Goal: Task Accomplishment & Management: Manage account settings

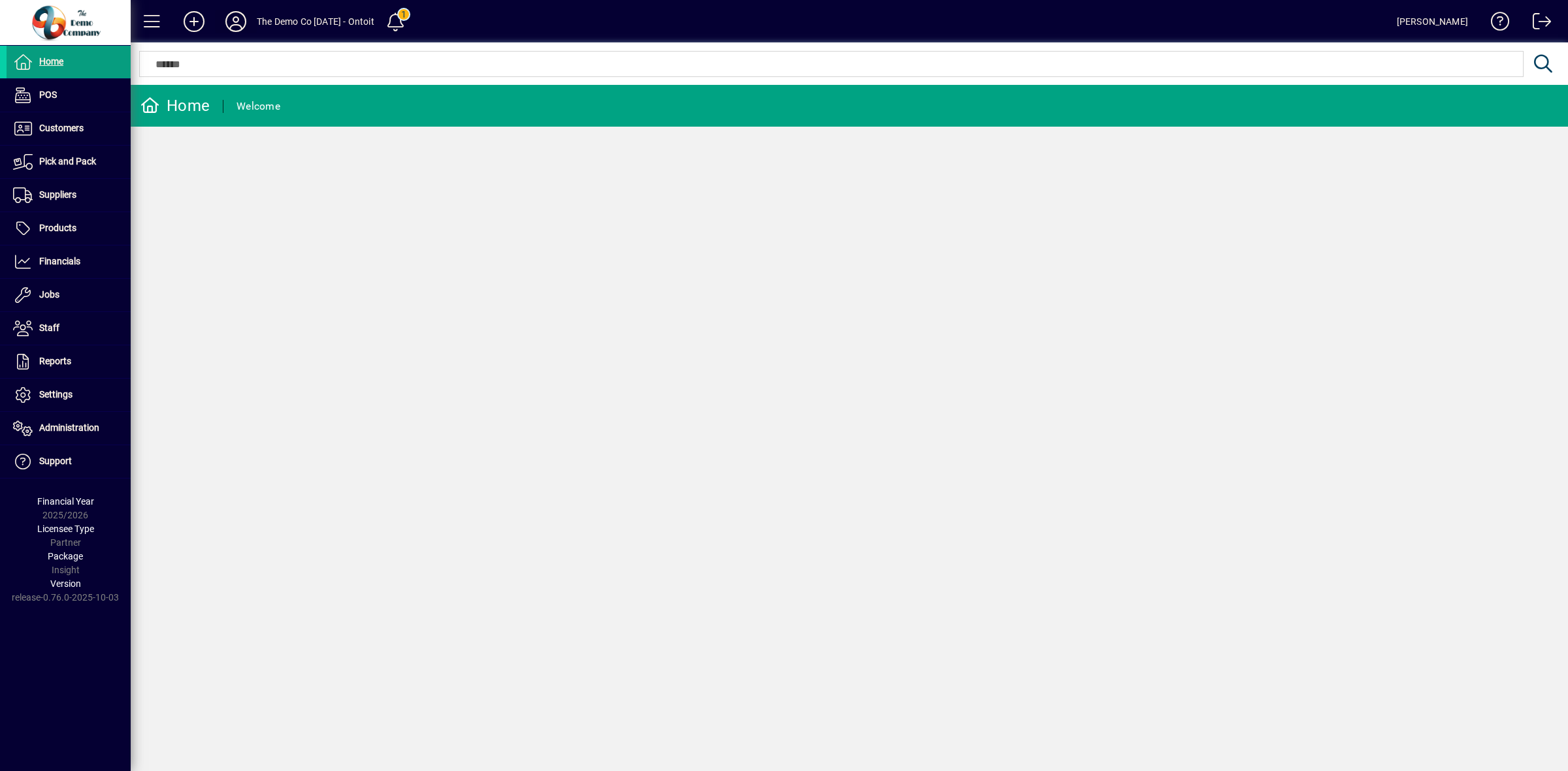
click at [237, 31] on icon at bounding box center [236, 22] width 26 height 21
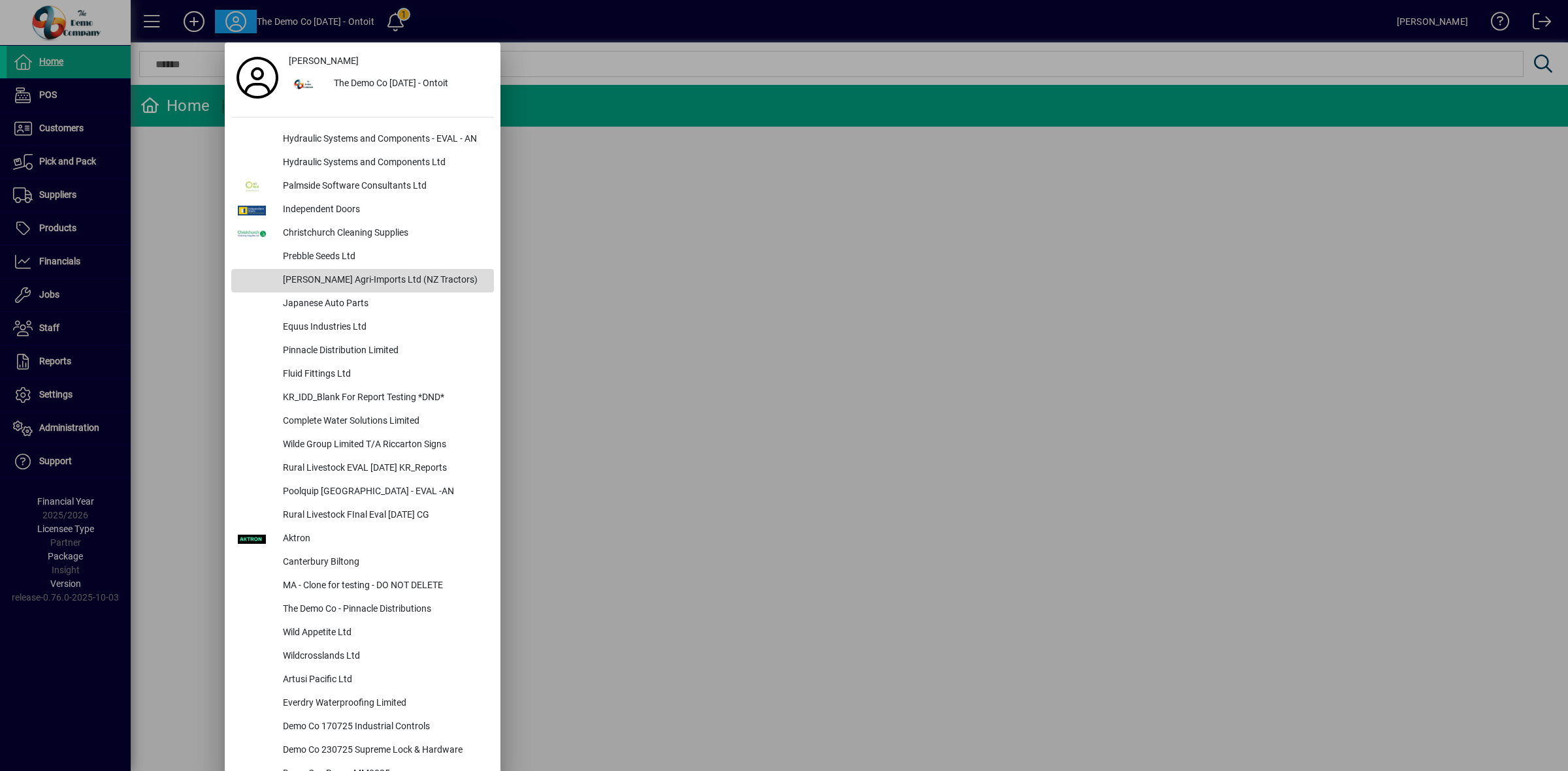
click at [325, 285] on div "[PERSON_NAME] Agri-Imports Ltd (NZ Tractors)" at bounding box center [383, 280] width 222 height 24
